Goal: Submit feedback/report problem

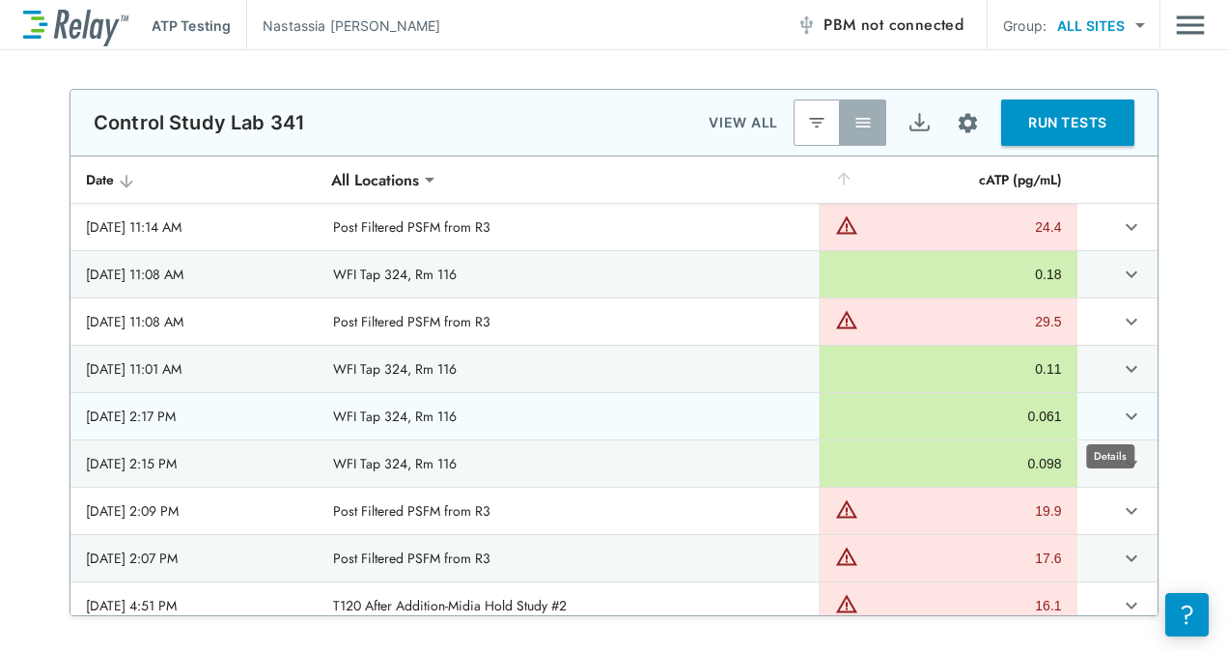
click at [1120, 407] on icon "expand row" at bounding box center [1131, 416] width 23 height 23
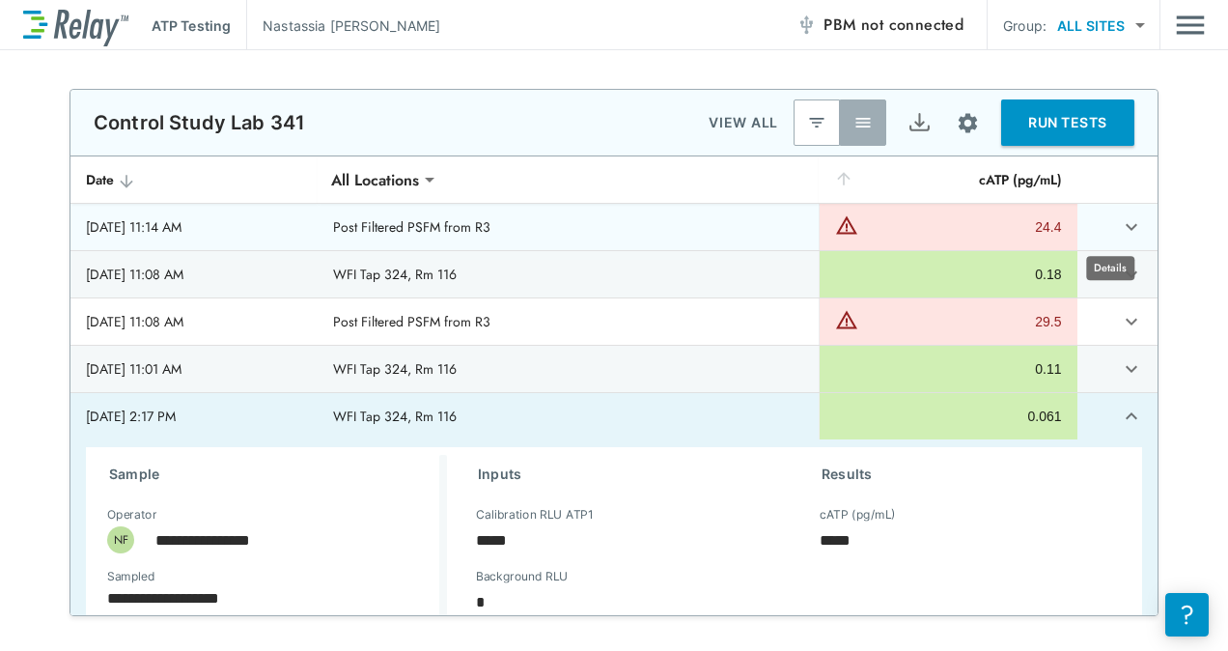
click at [1120, 224] on icon "expand row" at bounding box center [1131, 226] width 23 height 23
type textarea "*"
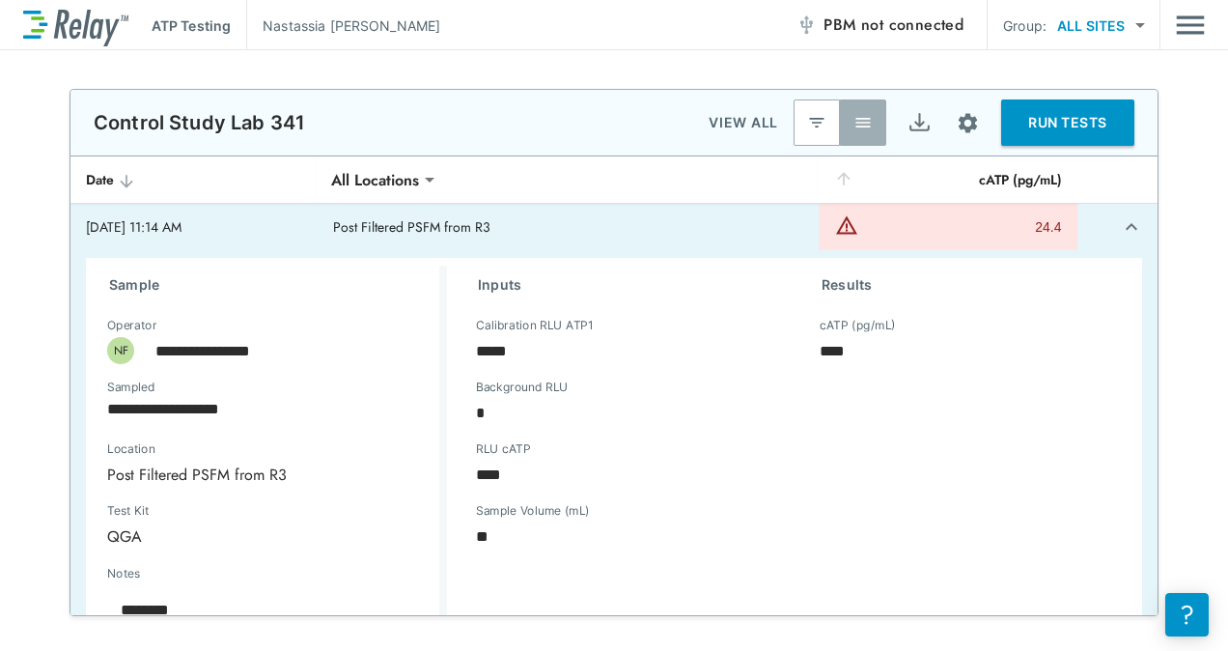
type textarea "*"
click at [1120, 224] on icon "expand row" at bounding box center [1131, 226] width 23 height 23
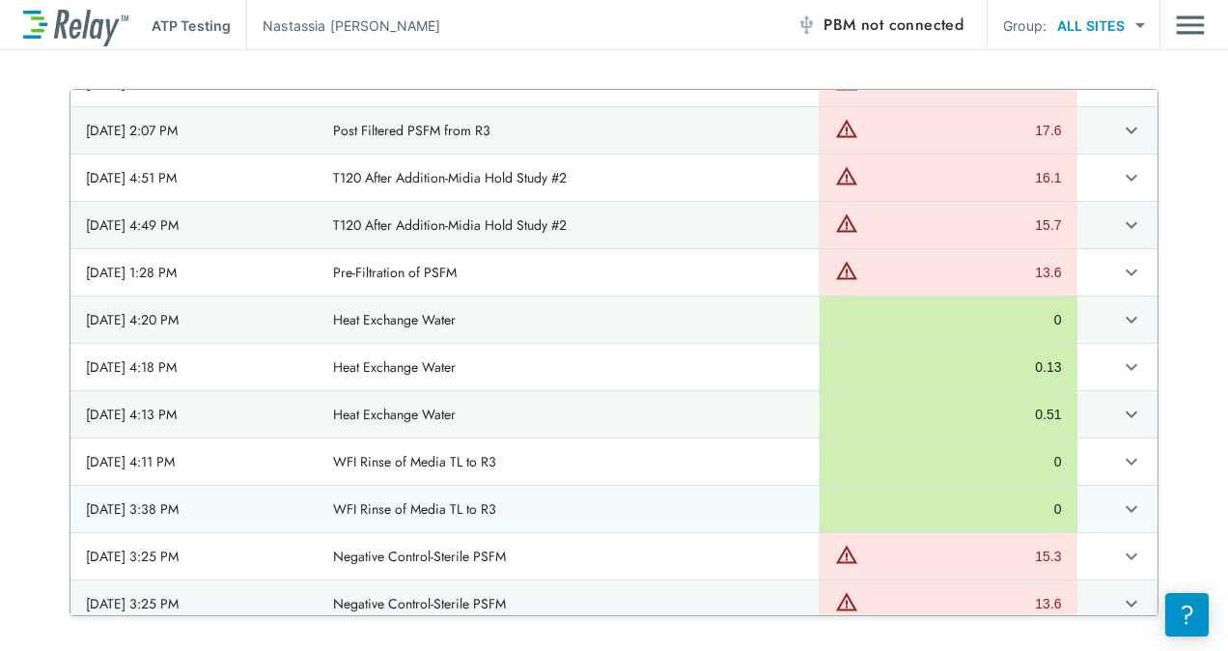
scroll to position [386, 0]
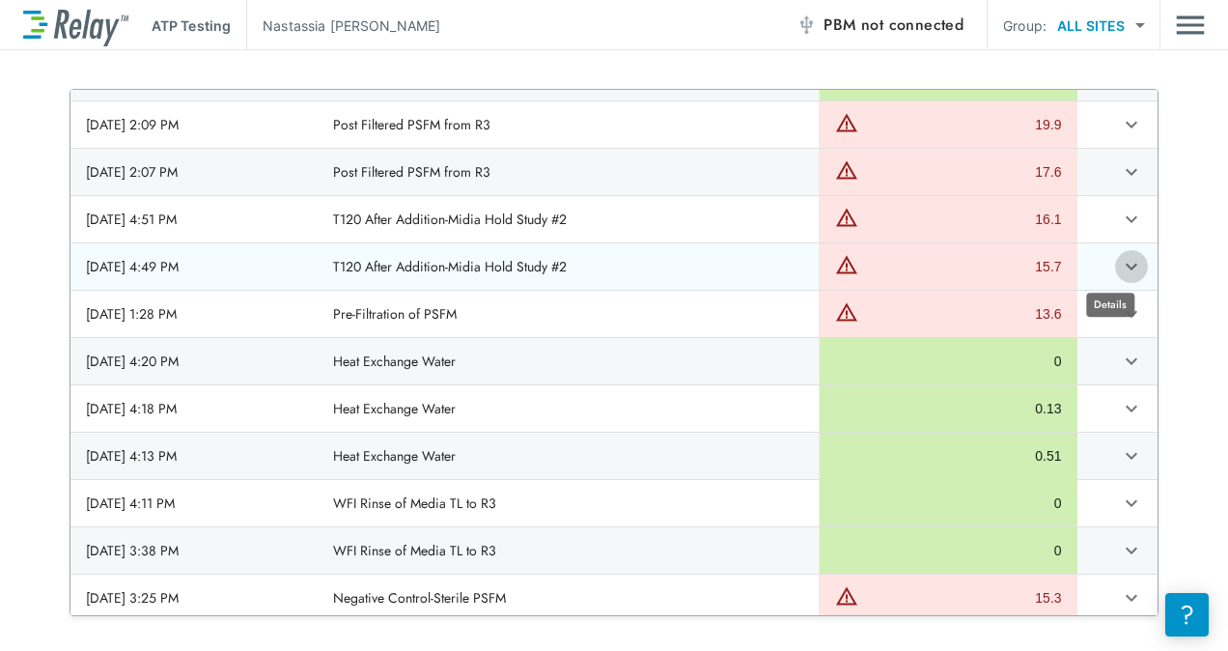
click at [1120, 265] on icon "expand row" at bounding box center [1131, 266] width 23 height 23
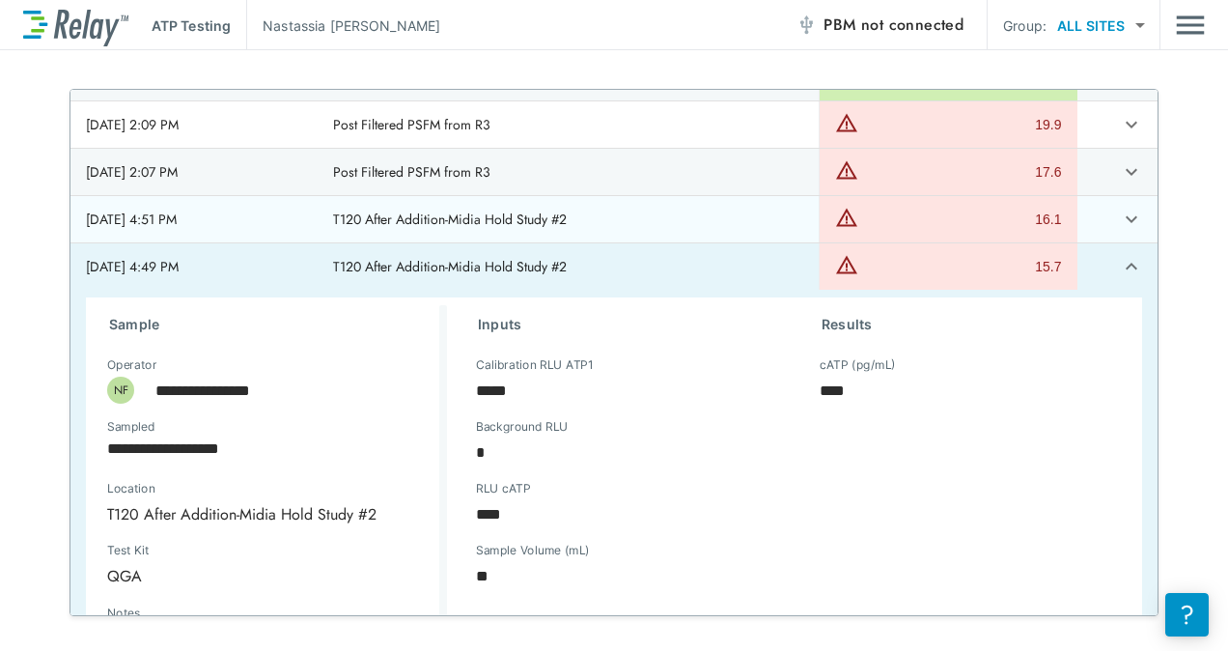
type textarea "*"
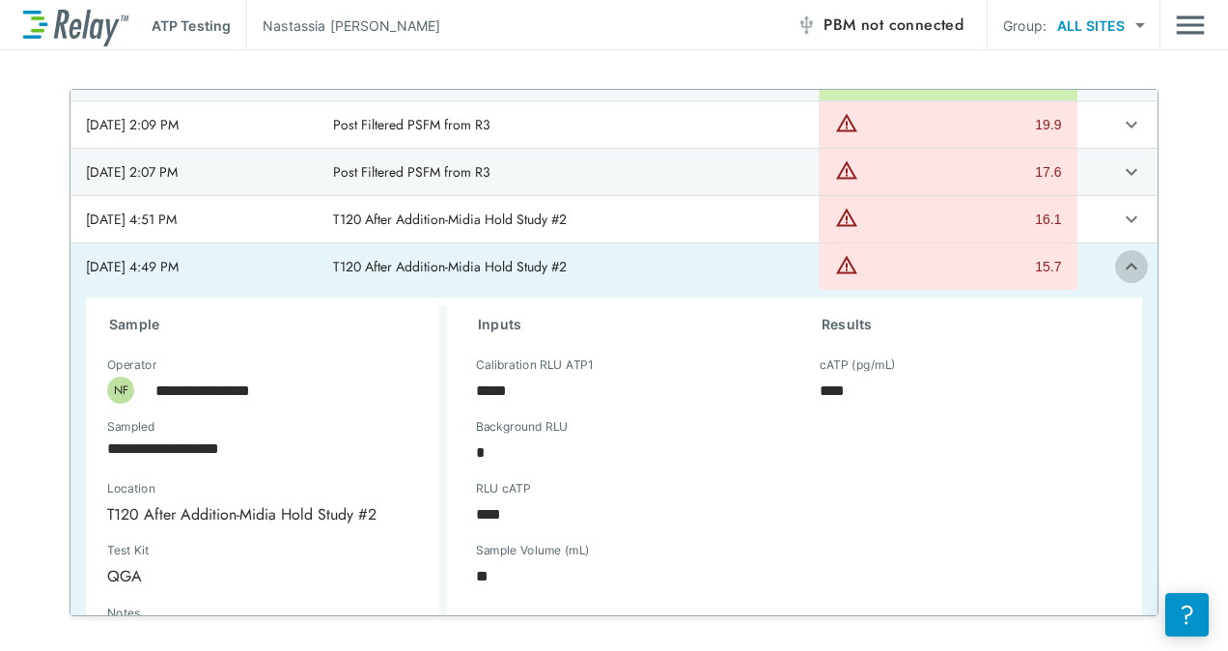
click at [1120, 268] on icon "expand row" at bounding box center [1131, 266] width 23 height 23
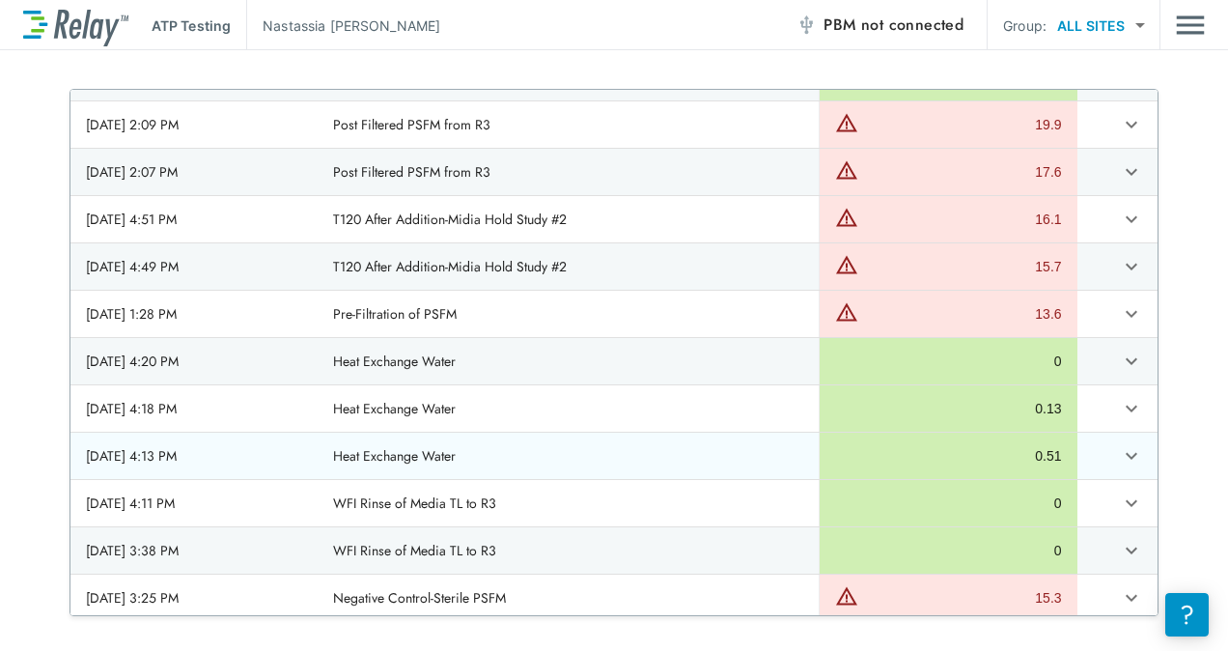
click at [1120, 454] on icon "expand row" at bounding box center [1131, 455] width 23 height 23
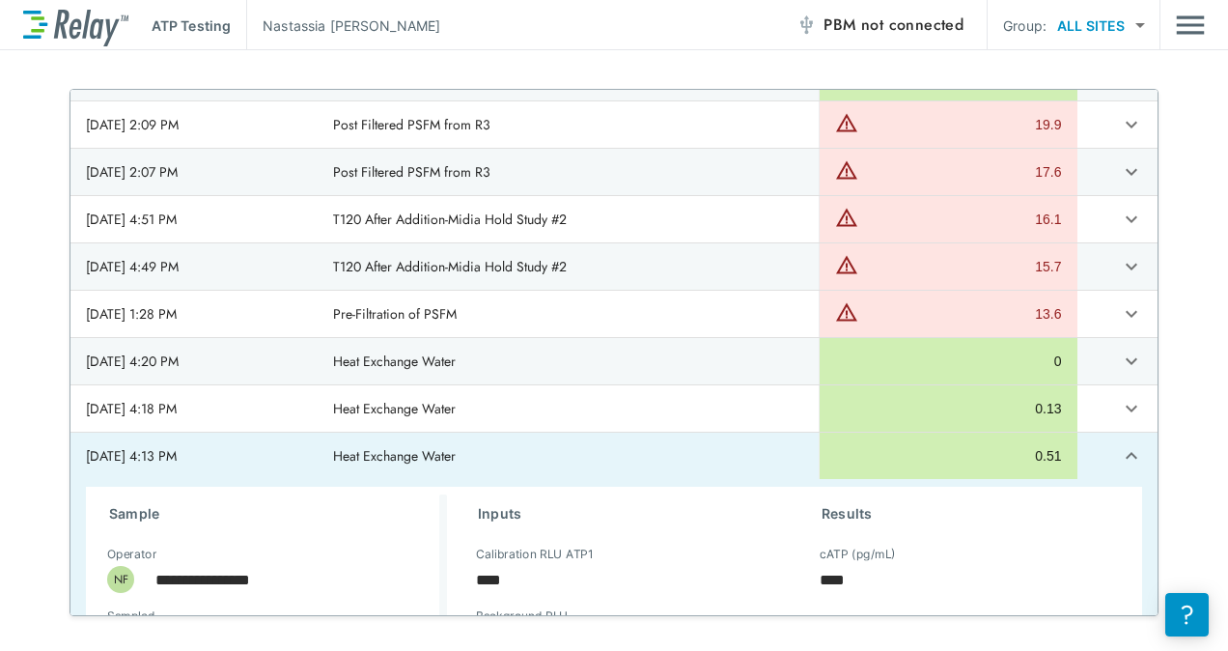
scroll to position [579, 0]
